Goal: Task Accomplishment & Management: Manage account settings

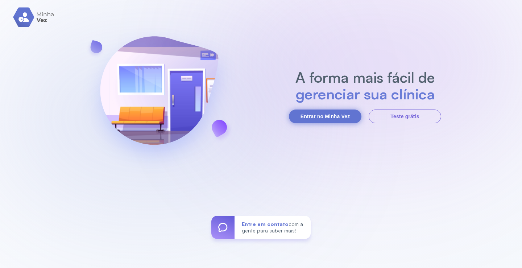
click at [340, 121] on button "Entrar no Minha Vez" at bounding box center [325, 117] width 73 height 14
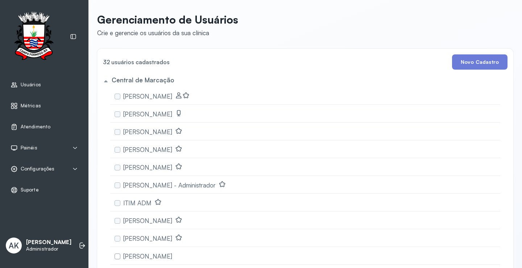
click at [35, 168] on span "Configurações" at bounding box center [38, 169] width 34 height 6
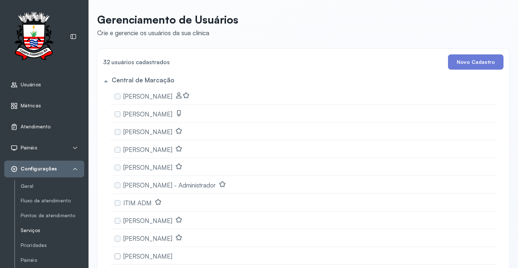
click at [41, 233] on link "Serviços" at bounding box center [52, 230] width 63 height 6
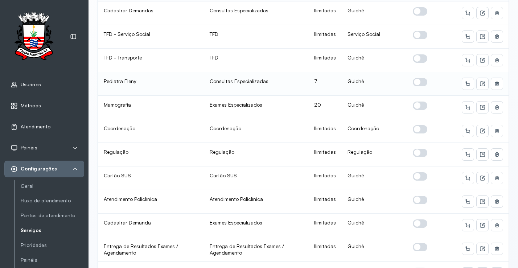
scroll to position [73, 0]
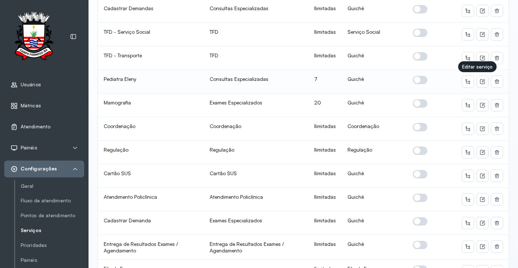
click at [479, 80] on icon at bounding box center [482, 82] width 6 height 6
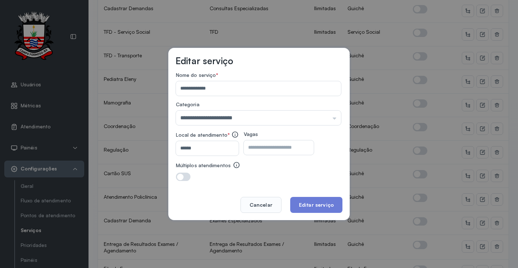
click at [276, 144] on input "*" at bounding box center [272, 147] width 57 height 15
type input "*"
click at [326, 207] on button "Editar serviço" at bounding box center [316, 205] width 52 height 16
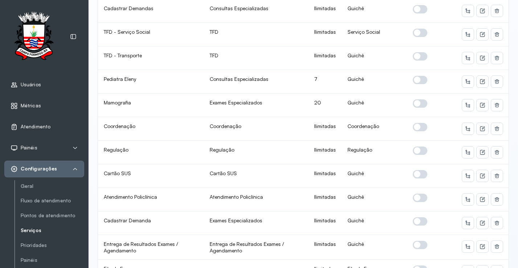
scroll to position [0, 0]
